Goal: Check status: Check status

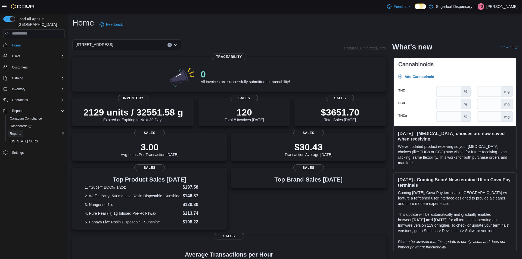
click at [9, 131] on link "Reports" at bounding box center [16, 134] width 16 height 7
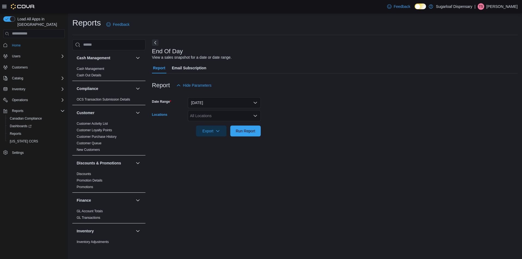
click at [199, 114] on div "All Locations" at bounding box center [224, 115] width 73 height 11
click at [208, 142] on span "411 N Commercial St." at bounding box center [219, 140] width 38 height 5
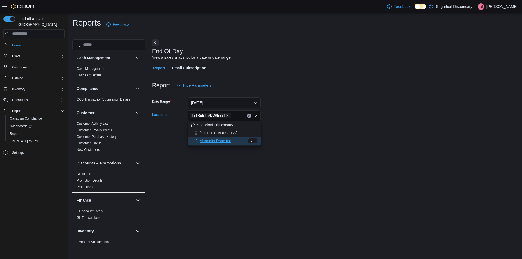
click at [368, 146] on div "End Of Day View a sales snapshot for a date or date range. Report Email Subscri…" at bounding box center [335, 141] width 366 height 205
click at [248, 132] on span "Run Report" at bounding box center [246, 130] width 20 height 5
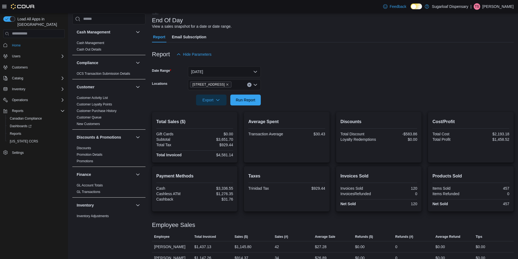
scroll to position [62, 0]
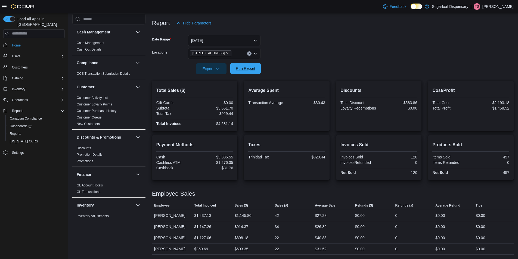
click at [244, 70] on span "Run Report" at bounding box center [246, 68] width 20 height 5
click at [244, 69] on span "Run Report" at bounding box center [246, 68] width 20 height 5
click at [247, 66] on span "Run Report" at bounding box center [246, 68] width 20 height 5
